Goal: Information Seeking & Learning: Find specific page/section

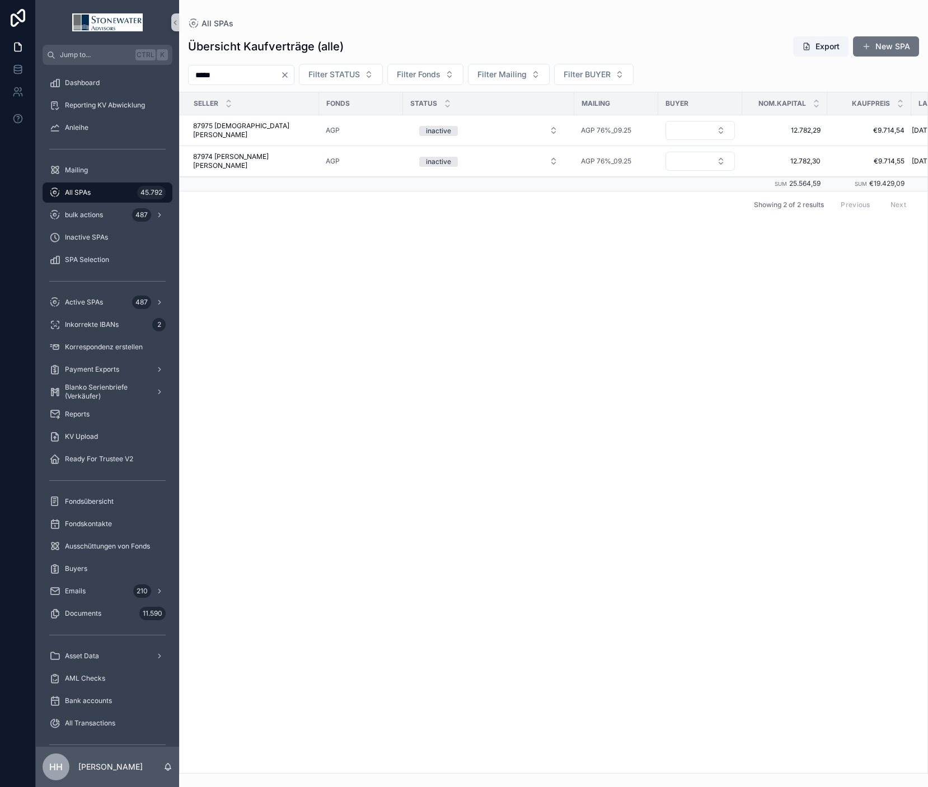
click at [289, 78] on icon "Clear" at bounding box center [284, 75] width 9 height 9
click at [427, 76] on span "Filter Fonds" at bounding box center [405, 74] width 44 height 11
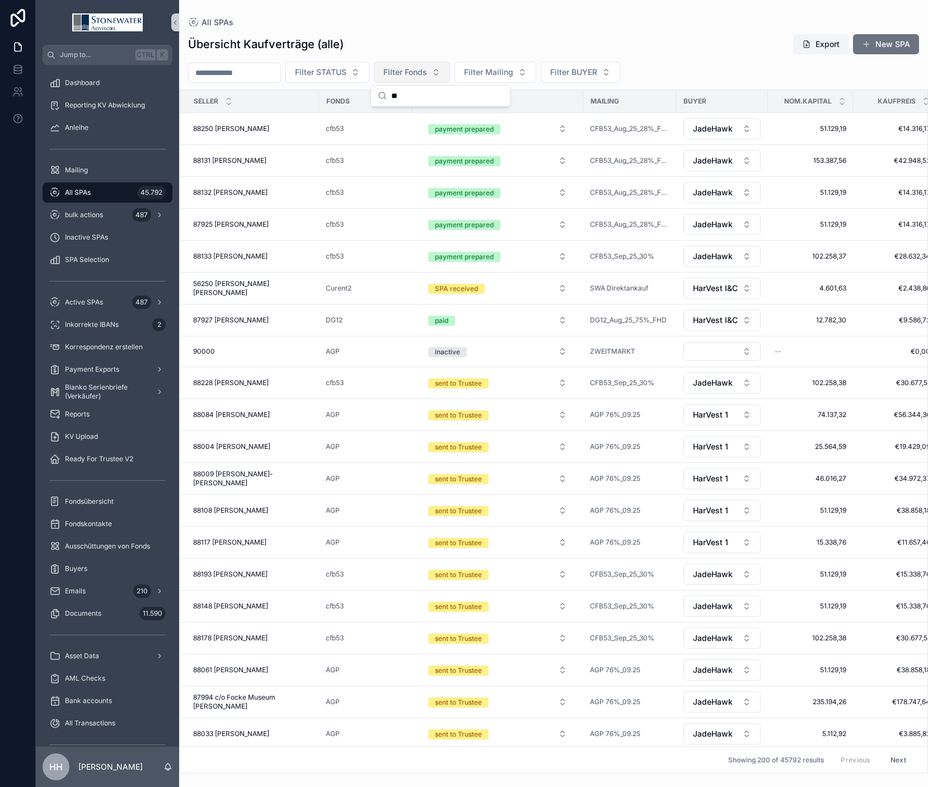
type input "*"
type input "***"
click at [390, 121] on span "AGP" at bounding box center [386, 117] width 16 height 11
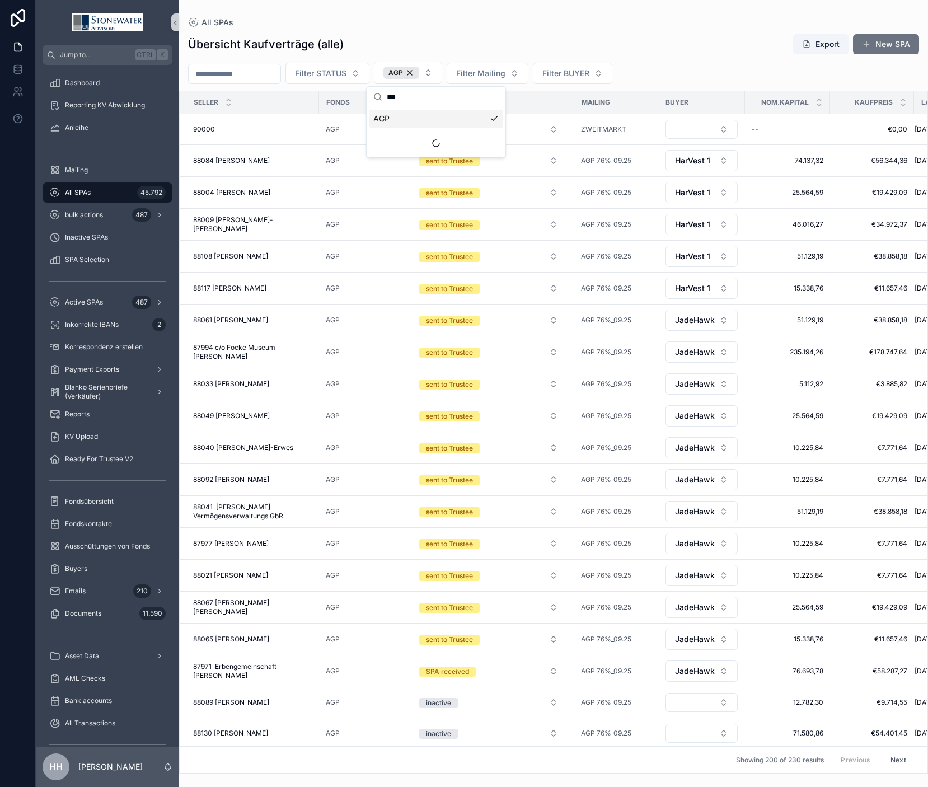
click at [732, 57] on div "Übersicht Kaufverträge (alle) Export New SPA Filter STATUS AGP Filter Mailing F…" at bounding box center [553, 400] width 749 height 747
click at [589, 75] on span "Filter BUYER" at bounding box center [565, 73] width 47 height 11
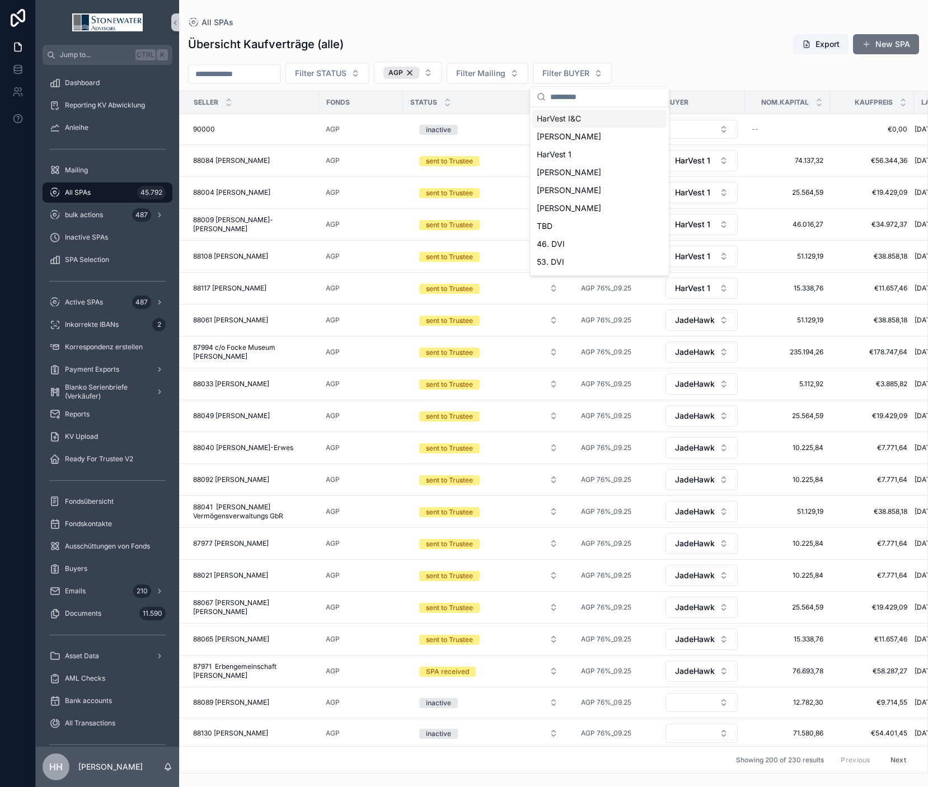
click at [571, 123] on span "HarVest I&C" at bounding box center [559, 118] width 44 height 11
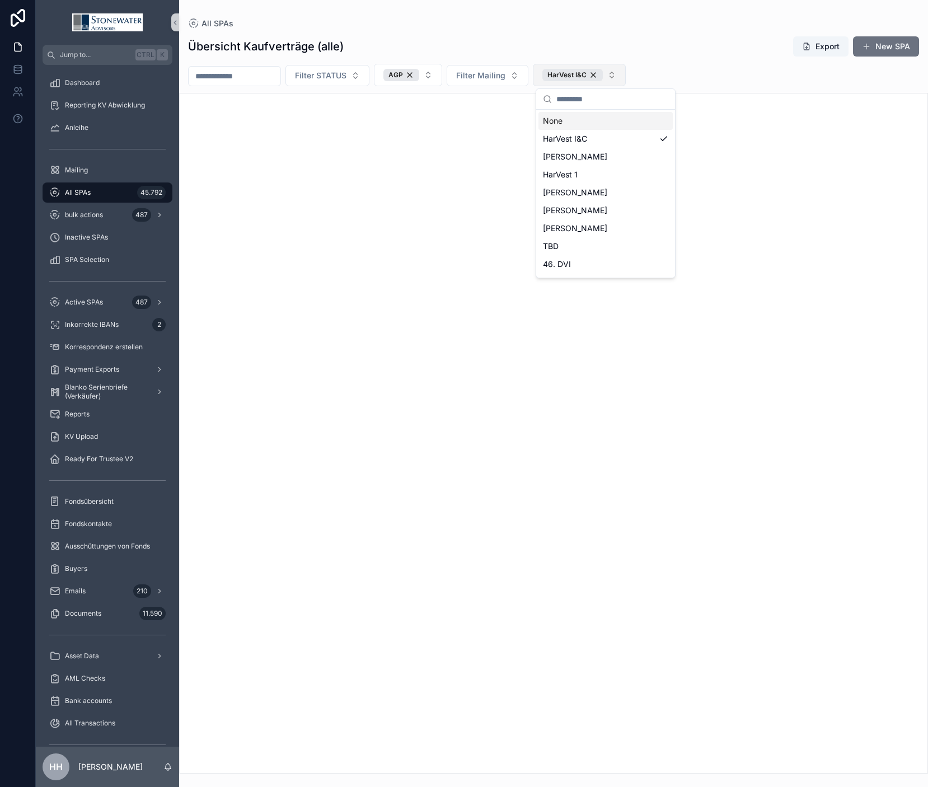
click at [626, 81] on button "HarVest I&C" at bounding box center [579, 75] width 93 height 22
click at [563, 83] on button "HarVest I&C" at bounding box center [579, 75] width 93 height 22
type input "****"
click at [572, 125] on span "JadeHawk" at bounding box center [562, 120] width 39 height 11
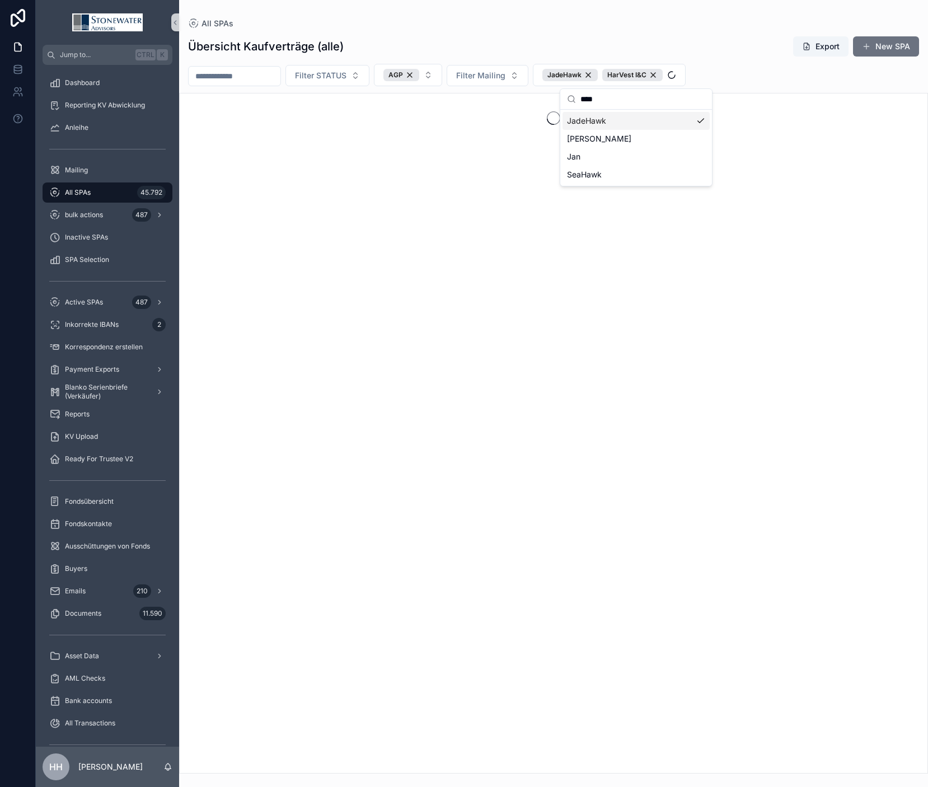
click at [752, 33] on div "Übersicht Kaufverträge (alle) Export New SPA Filter STATUS AGP Filter Mailing J…" at bounding box center [553, 401] width 749 height 744
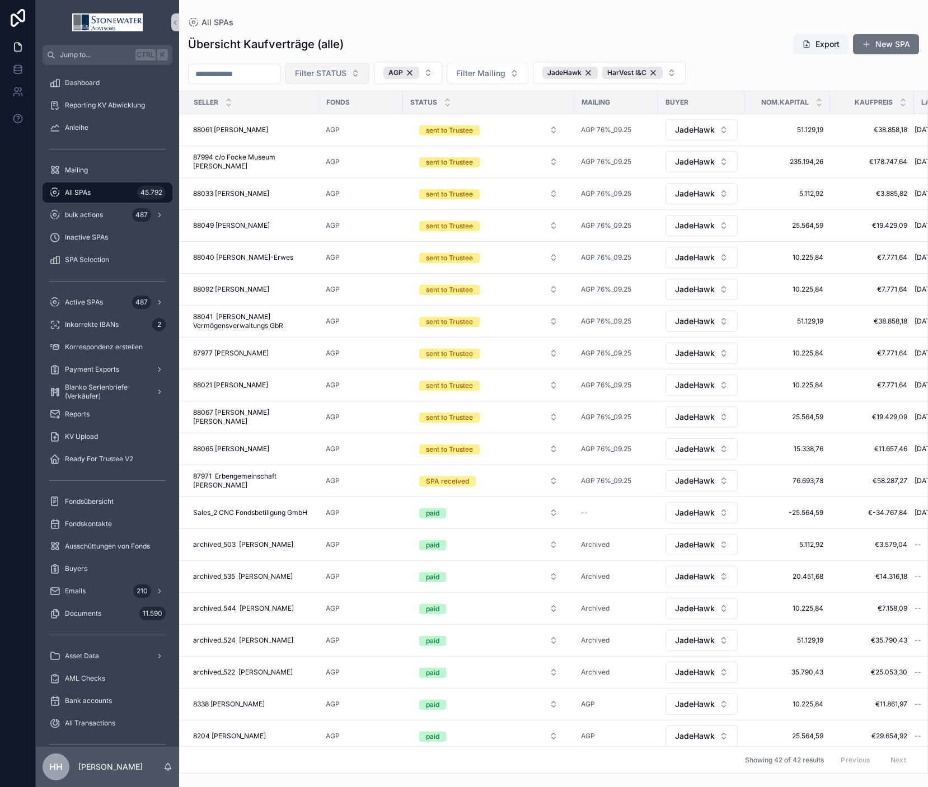
click at [346, 76] on span "Filter STATUS" at bounding box center [320, 73] width 51 height 11
type input "***"
click at [339, 120] on div "sent to Trustee" at bounding box center [356, 119] width 134 height 18
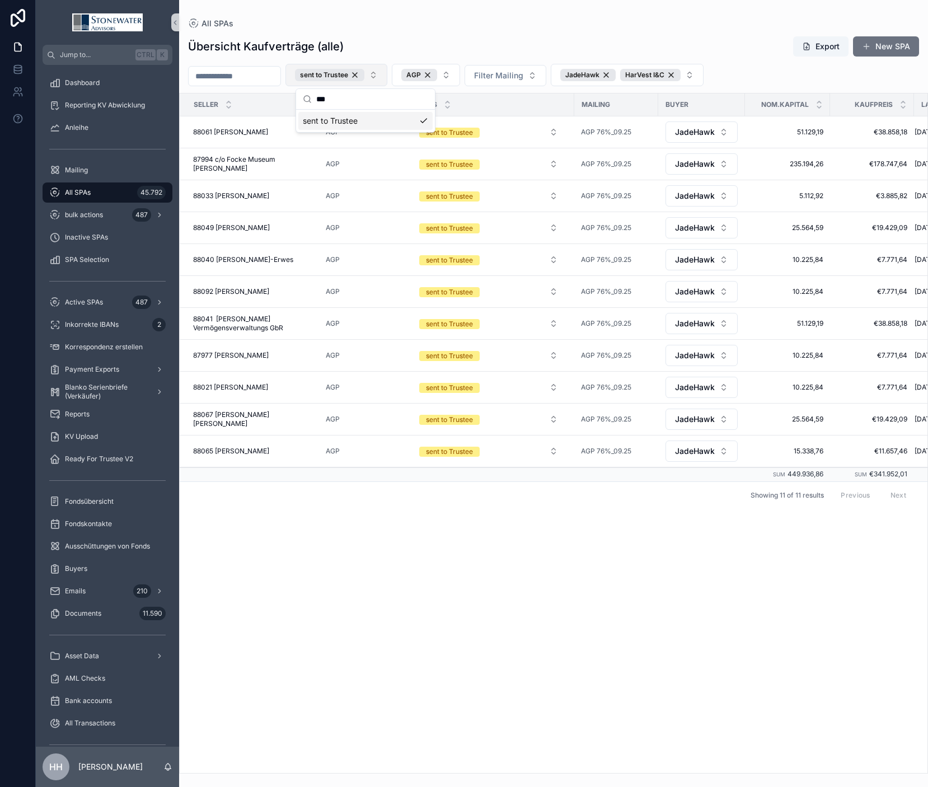
click at [387, 79] on button "sent to Trustee" at bounding box center [336, 75] width 102 height 22
click at [387, 78] on button "sent to Trustee" at bounding box center [336, 75] width 102 height 22
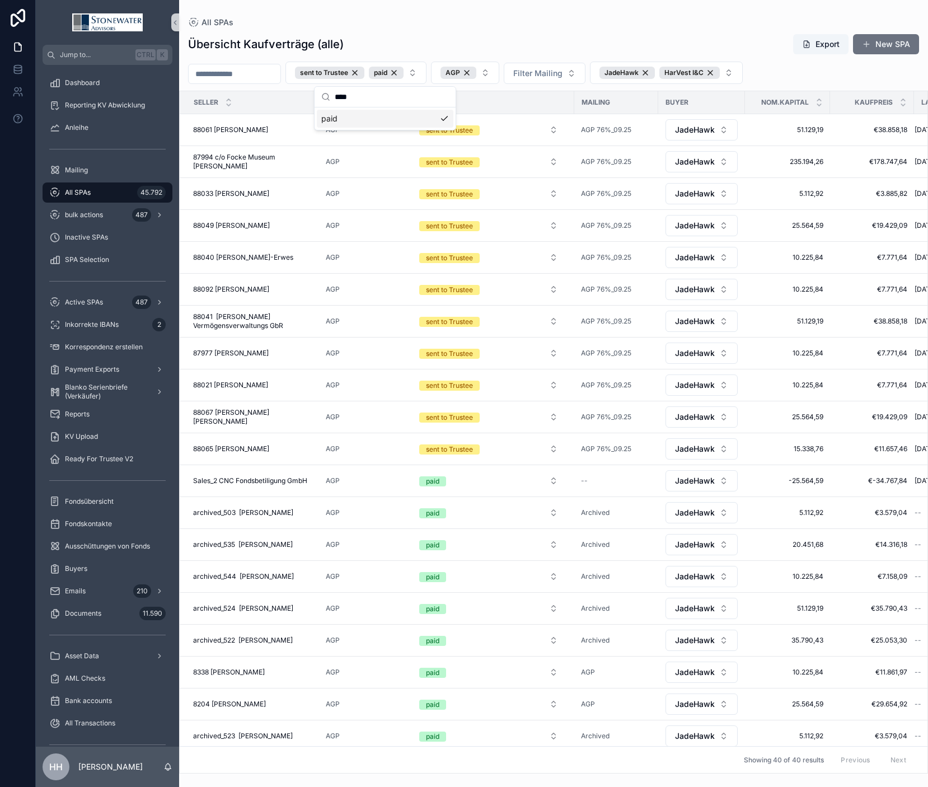
type input "****"
click at [698, 27] on div "Übersicht Kaufverträge (alle) Export New SPA sent to Trustee paid AGP Filter Ma…" at bounding box center [553, 400] width 749 height 747
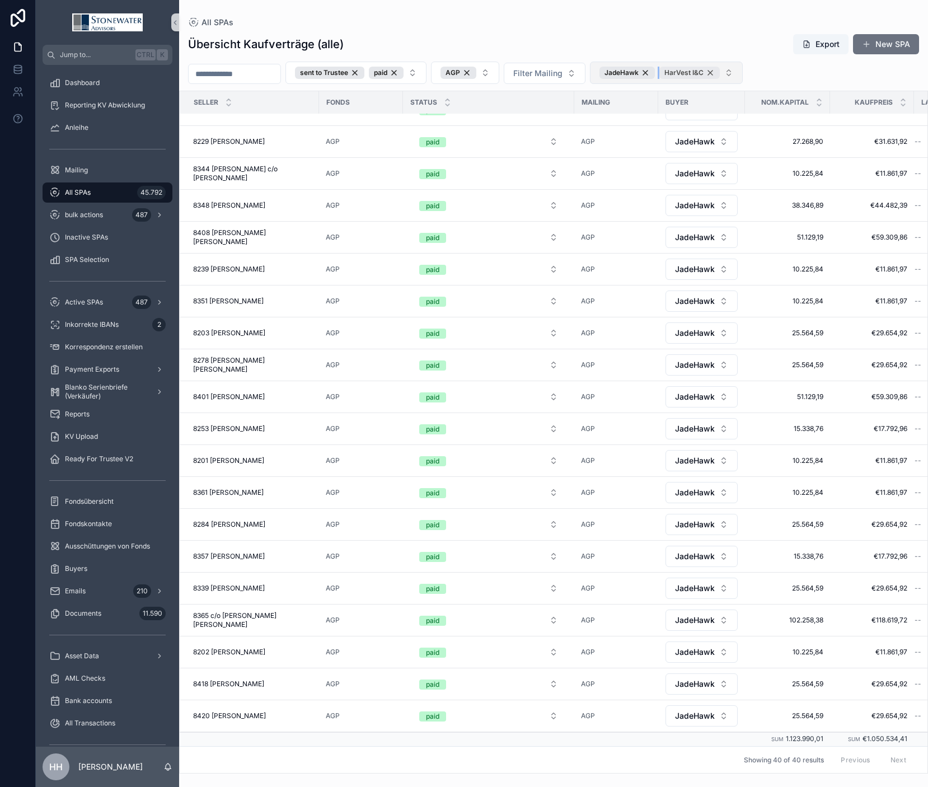
click at [720, 73] on div "HarVest I&C" at bounding box center [689, 73] width 60 height 12
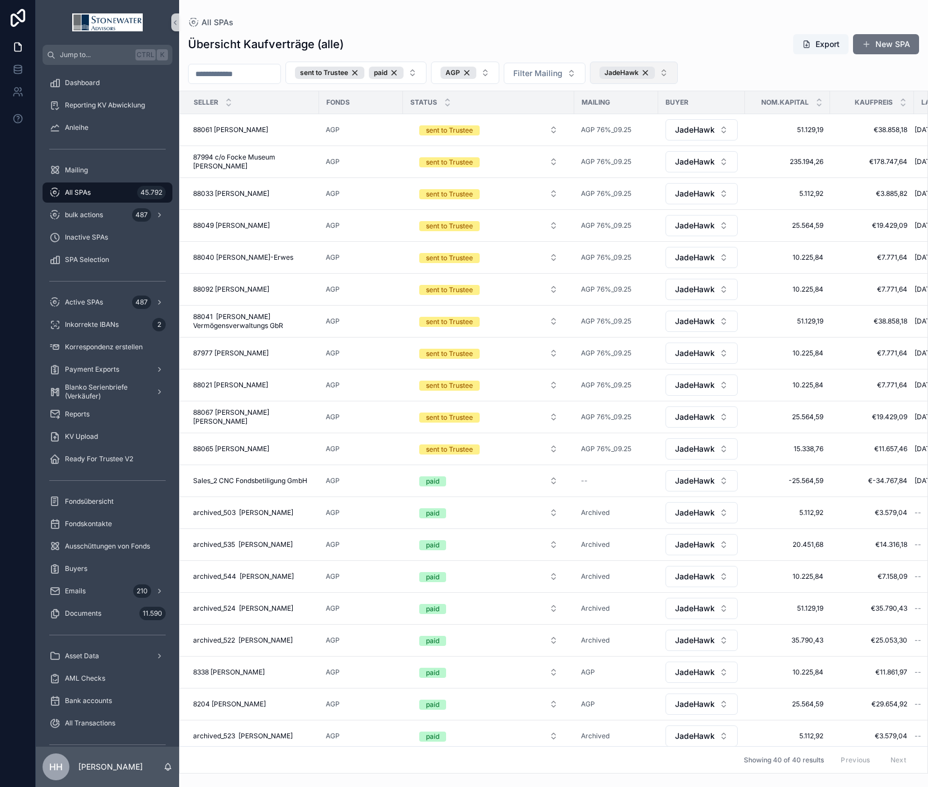
click at [678, 81] on button "JadeHawk" at bounding box center [634, 73] width 88 height 22
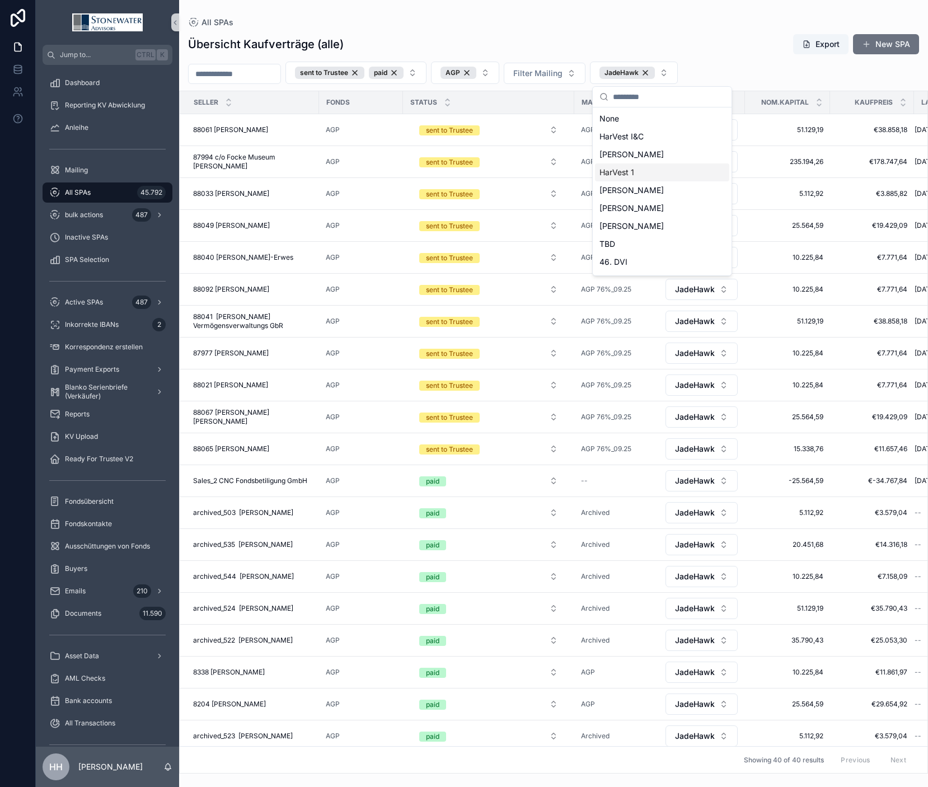
click at [617, 176] on span "HarVest 1" at bounding box center [616, 172] width 35 height 11
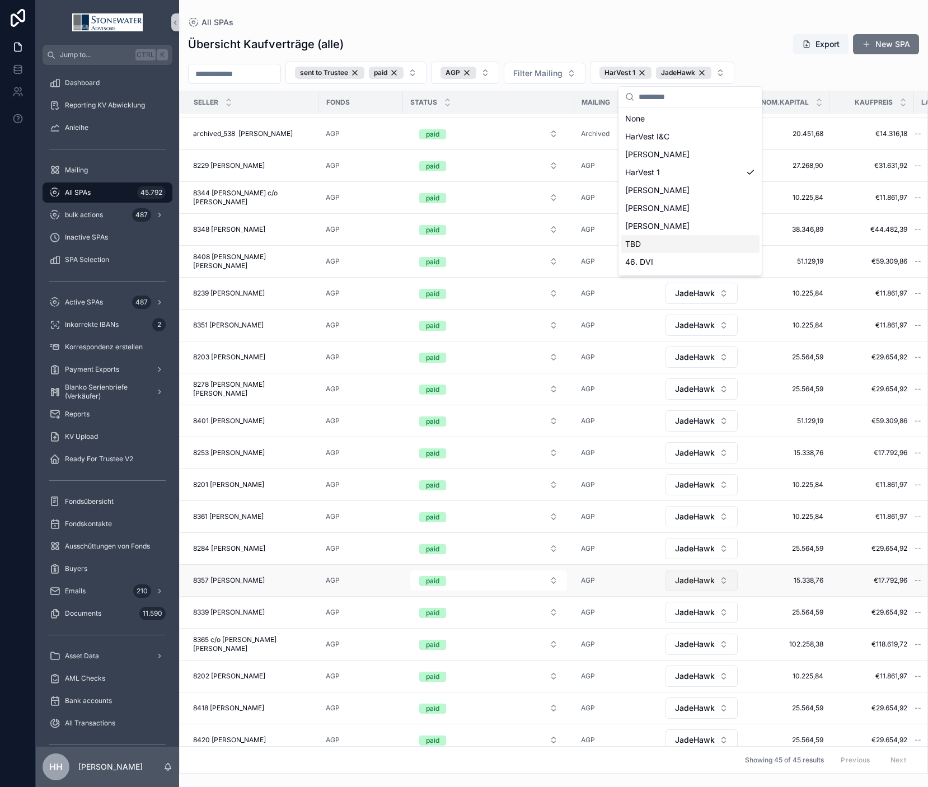
scroll to position [826, 0]
